Goal: Task Accomplishment & Management: Manage account settings

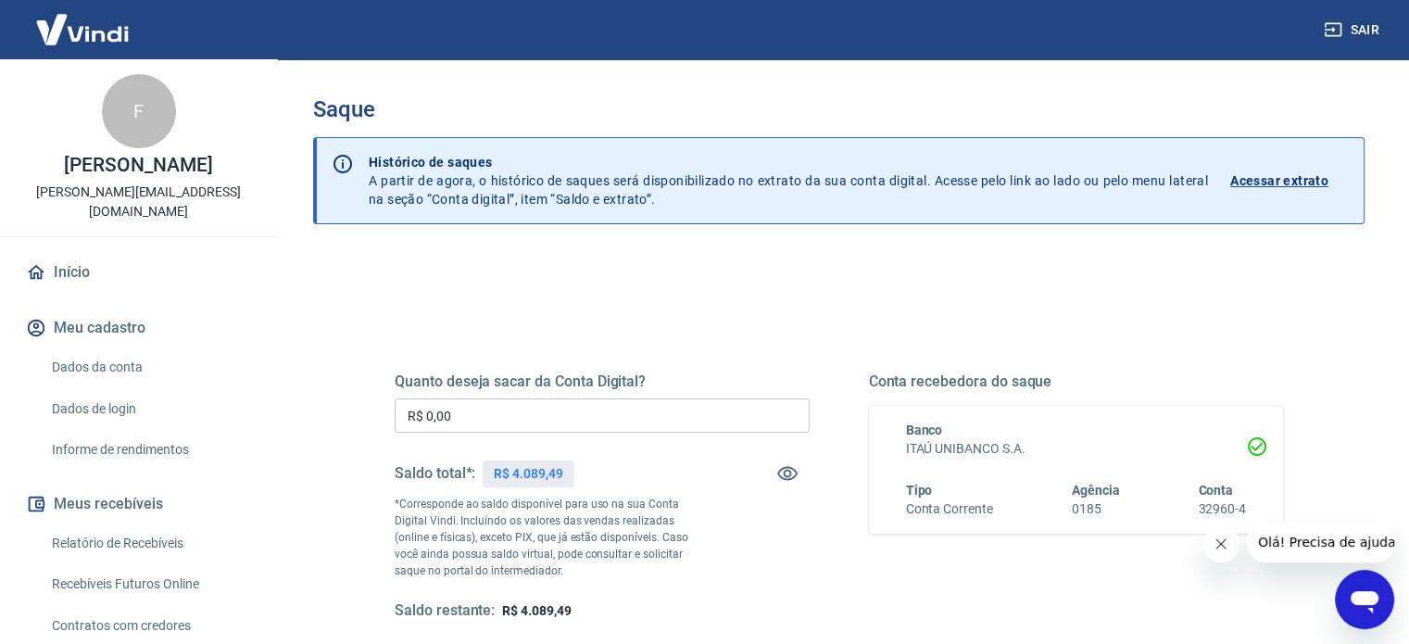
click at [485, 409] on input "R$ 0,00" at bounding box center [602, 415] width 415 height 34
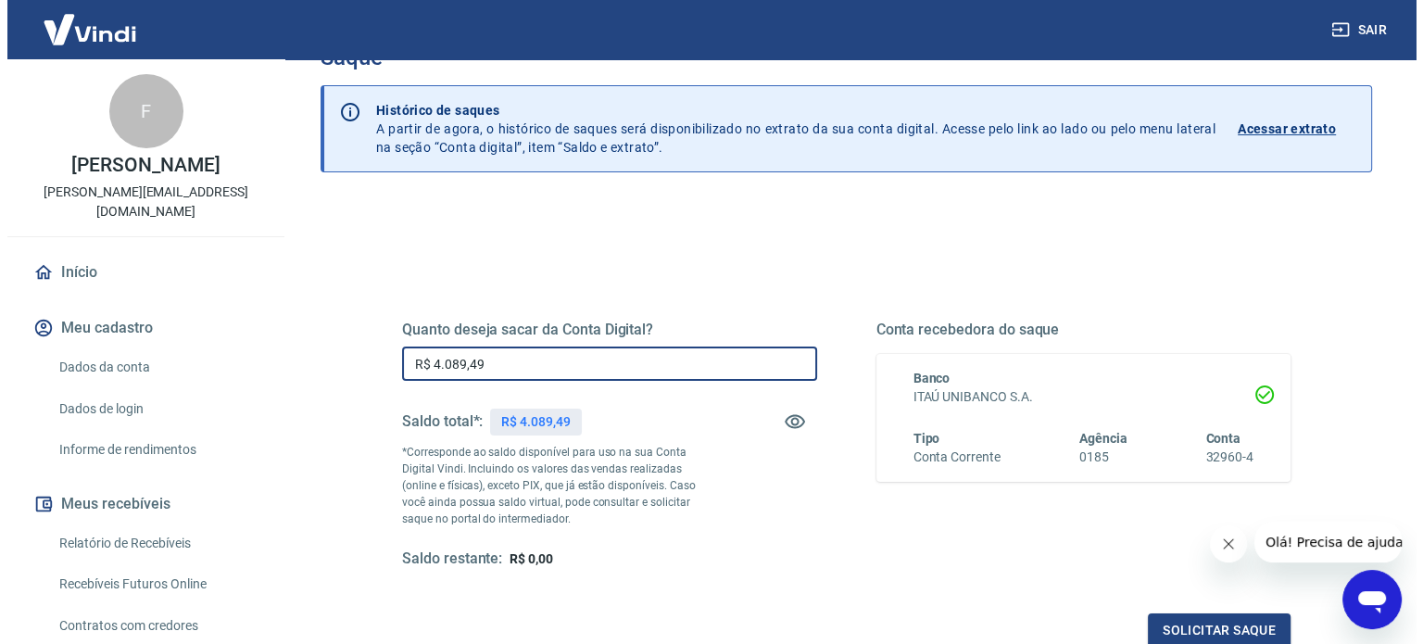
scroll to position [93, 0]
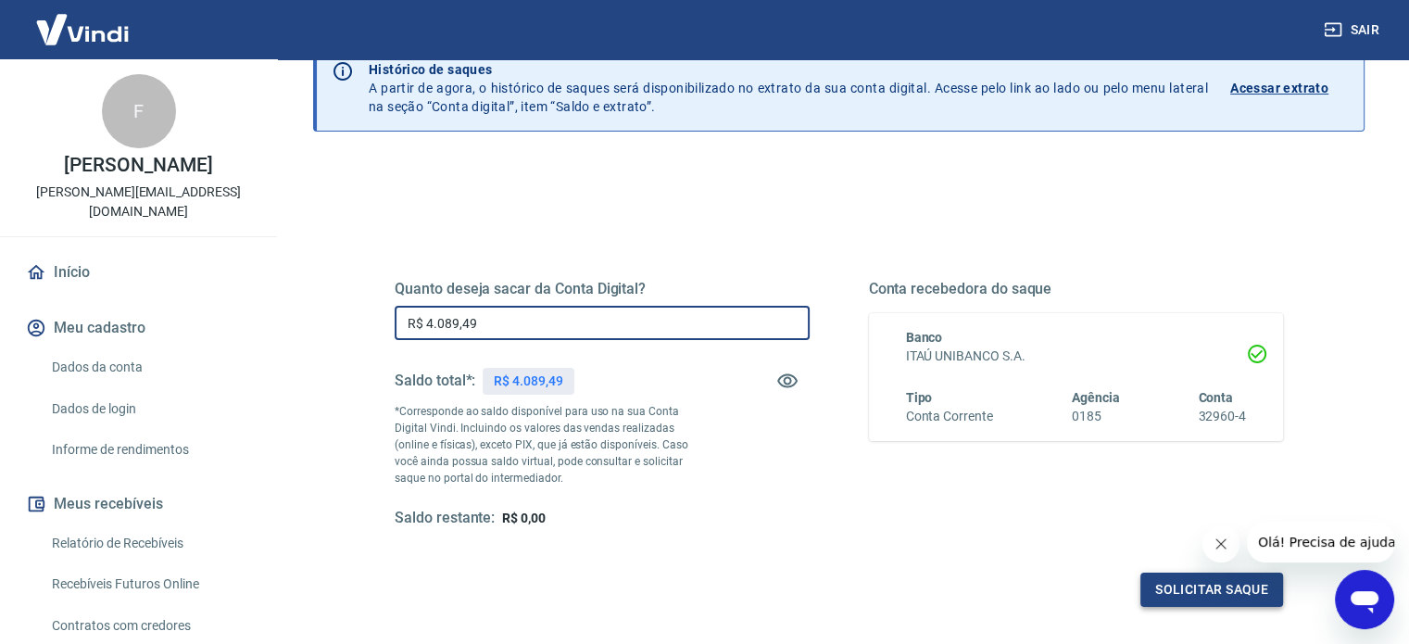
type input "R$ 4.089,49"
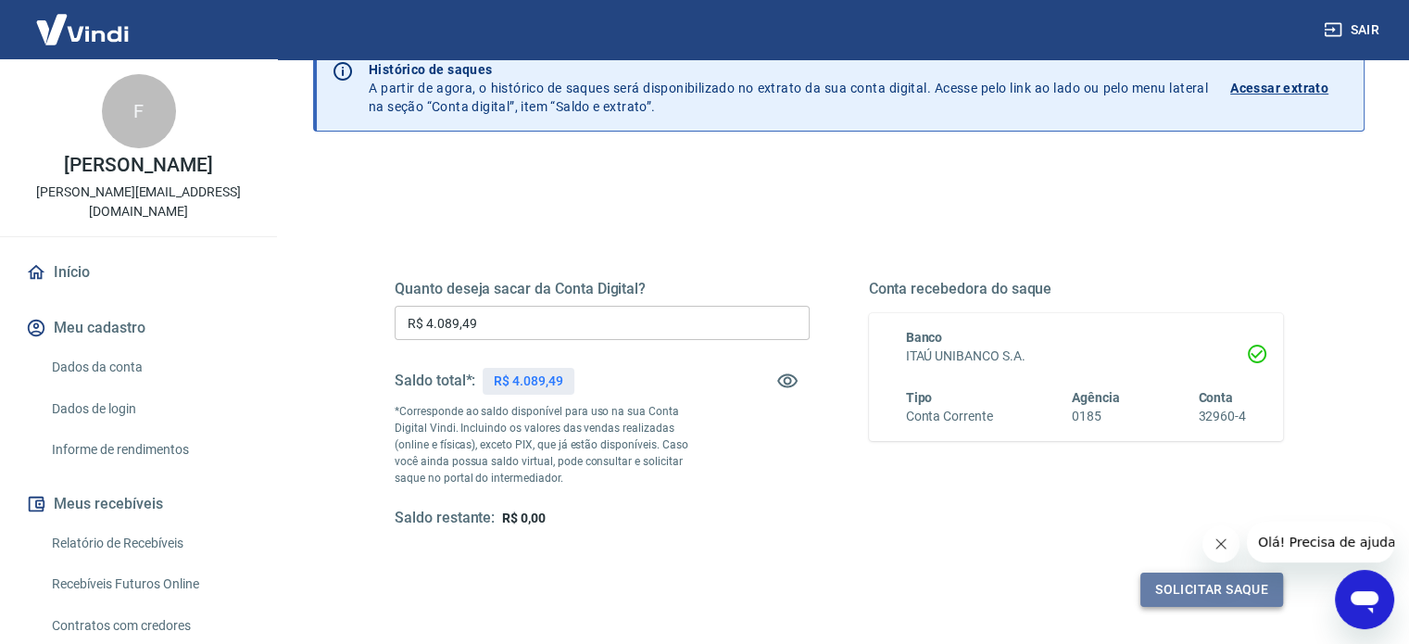
click at [1190, 591] on button "Solicitar saque" at bounding box center [1211, 590] width 143 height 34
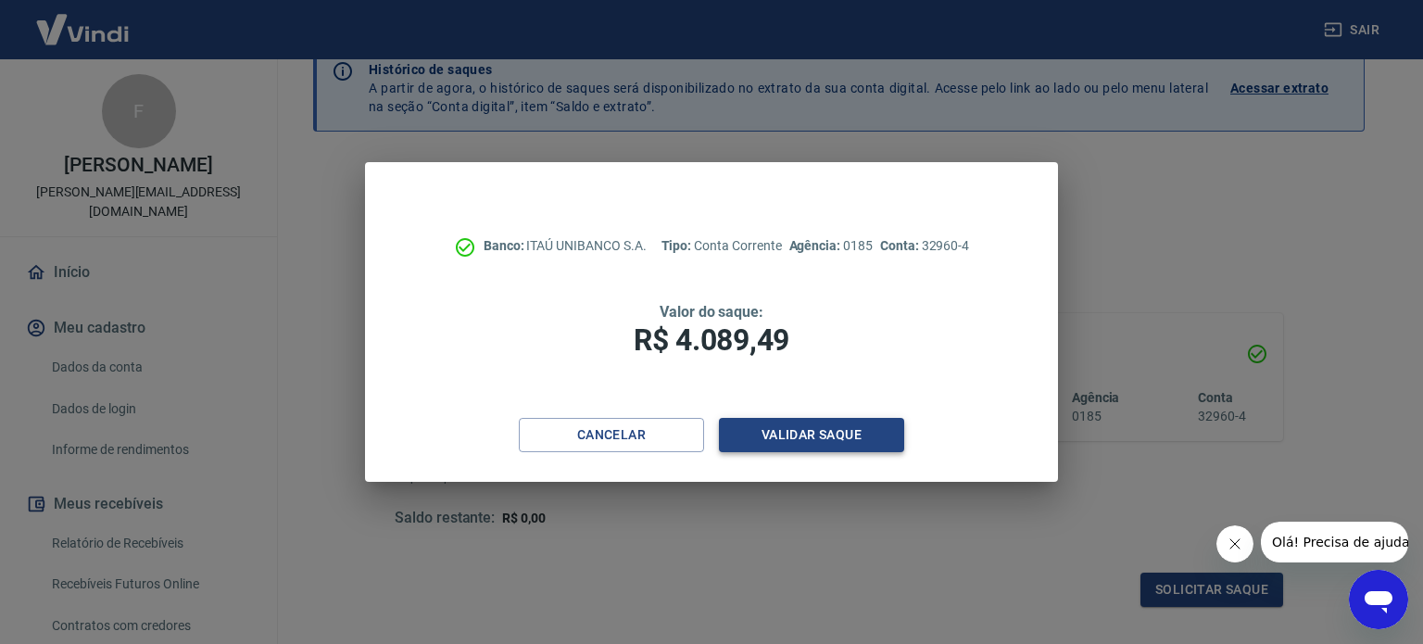
click at [838, 439] on button "Validar saque" at bounding box center [811, 435] width 185 height 34
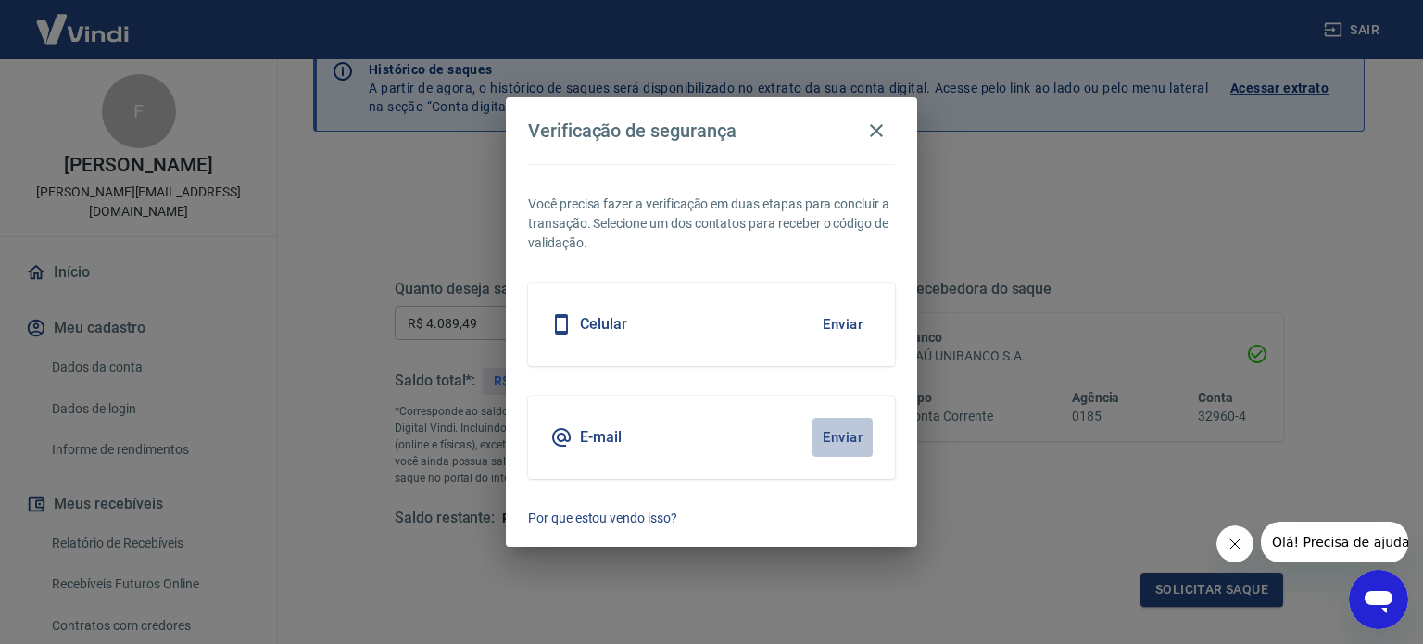
click at [840, 440] on button "Enviar" at bounding box center [842, 437] width 60 height 39
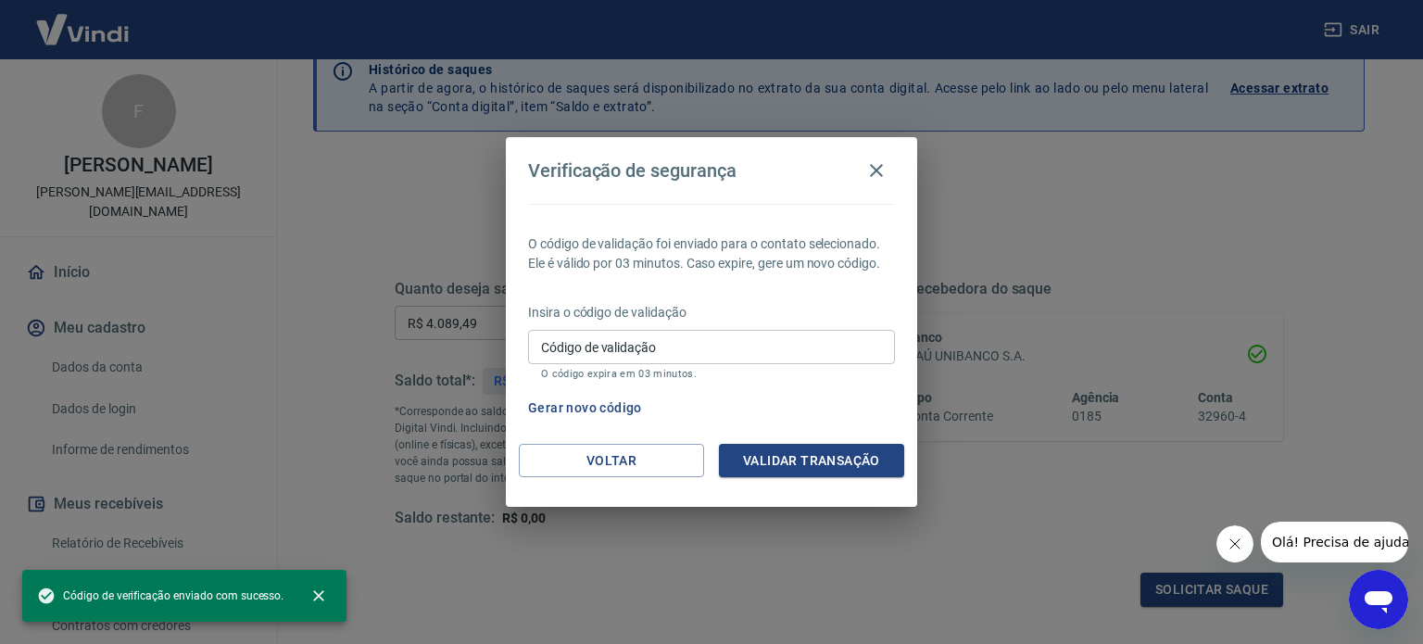
click at [591, 346] on input "Código de validação" at bounding box center [711, 347] width 367 height 34
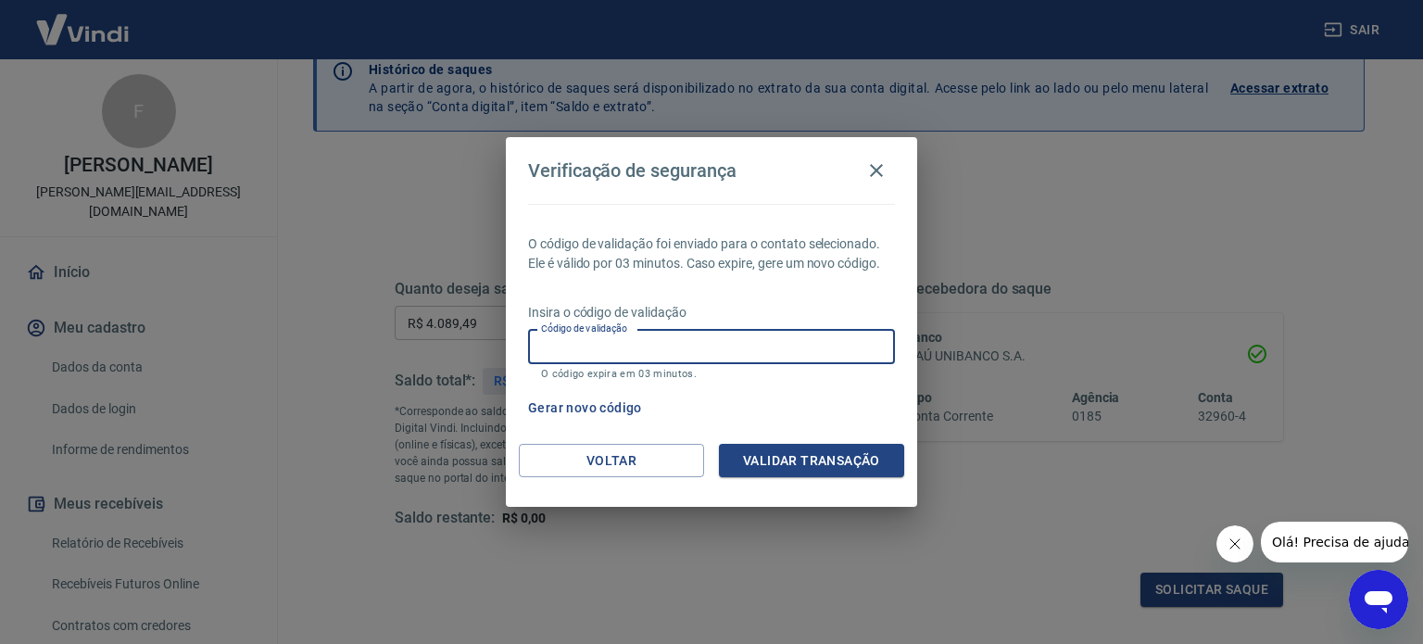
click at [658, 357] on input "Código de validação" at bounding box center [711, 347] width 367 height 34
type input "943857"
click at [815, 454] on button "Validar transação" at bounding box center [811, 461] width 185 height 34
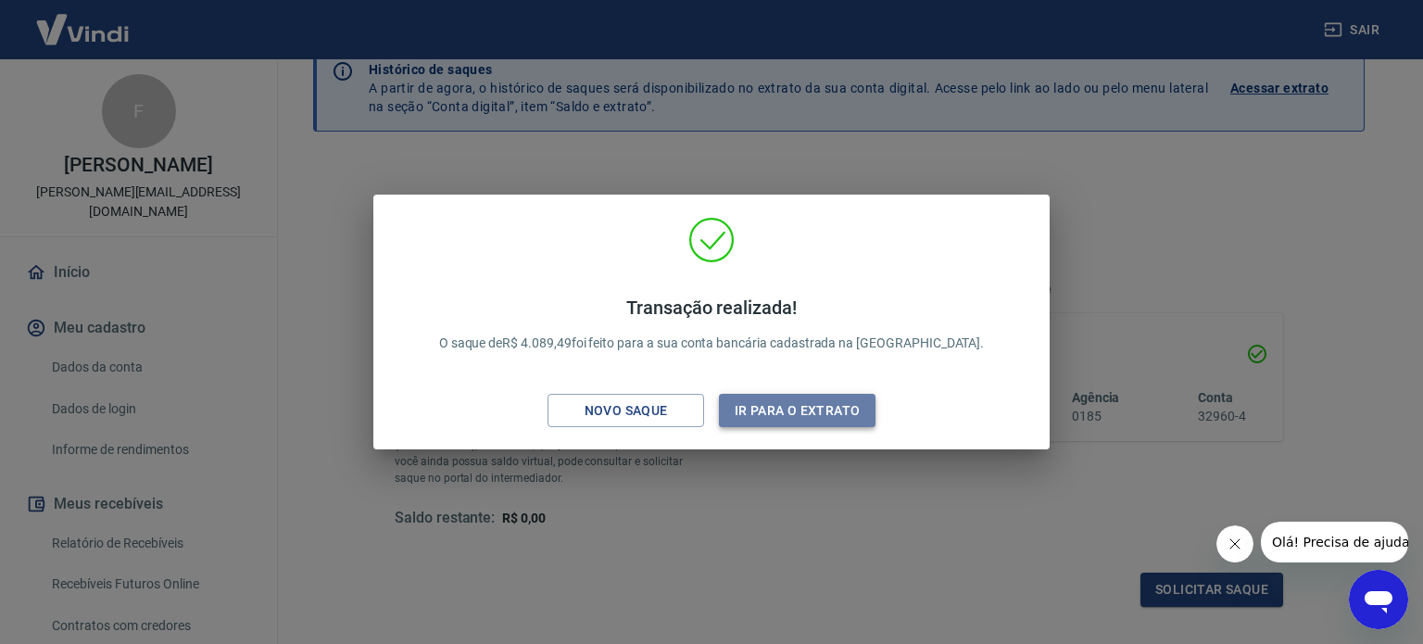
click at [763, 417] on button "Ir para o extrato" at bounding box center [797, 411] width 157 height 34
